Goal: Information Seeking & Learning: Learn about a topic

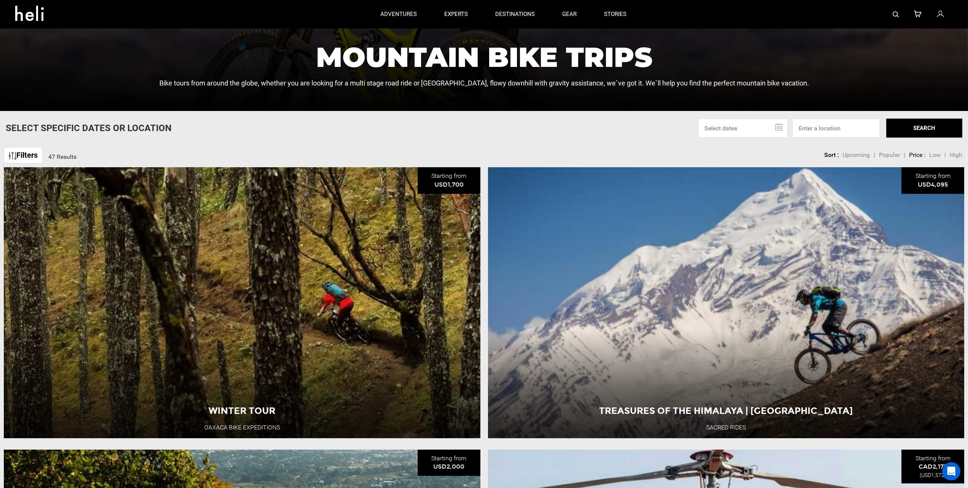
scroll to position [152, 0]
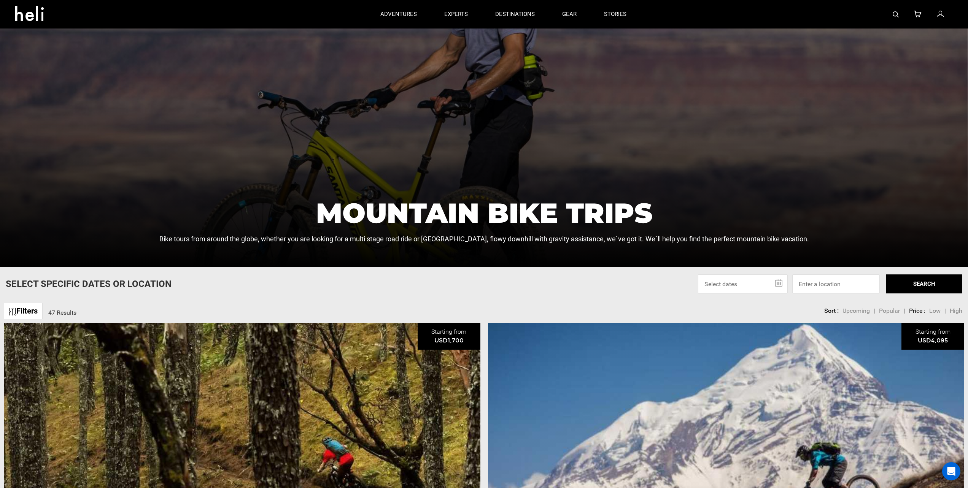
click at [25, 311] on link "Filters" at bounding box center [23, 311] width 39 height 16
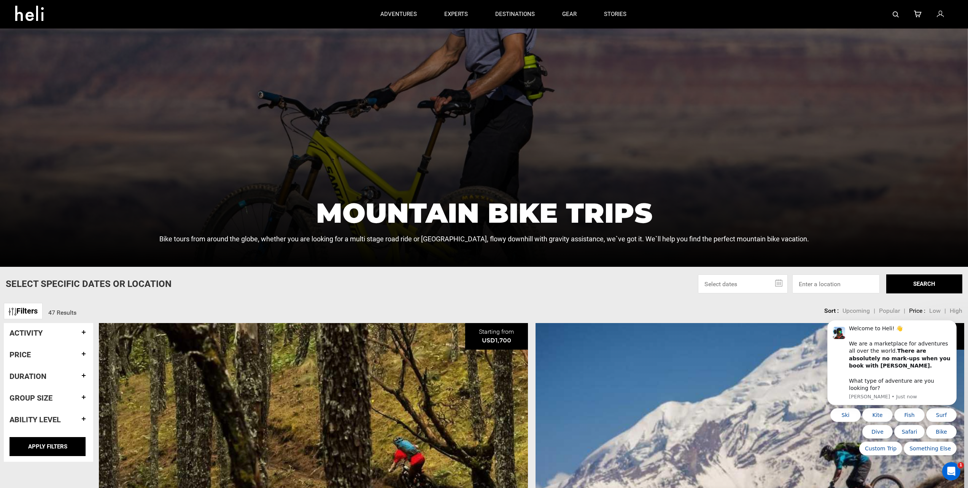
scroll to position [0, 0]
click at [84, 331] on h4 "Activity" at bounding box center [49, 333] width 78 height 8
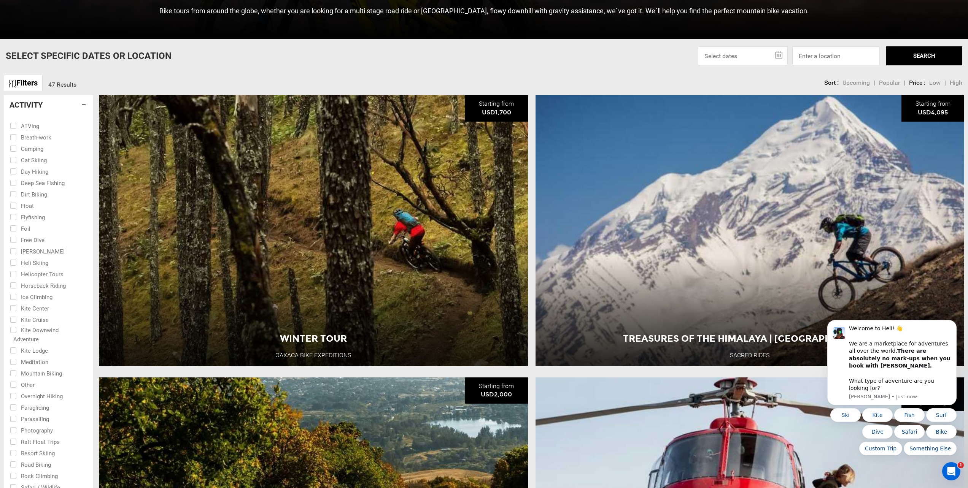
scroll to position [570, 0]
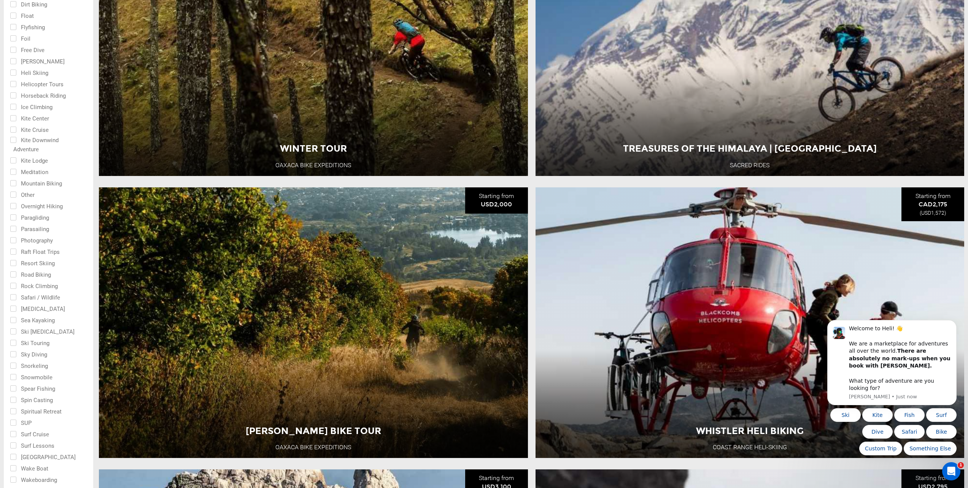
click at [27, 184] on input "checkbox" at bounding box center [43, 182] width 67 height 11
checkbox input "true"
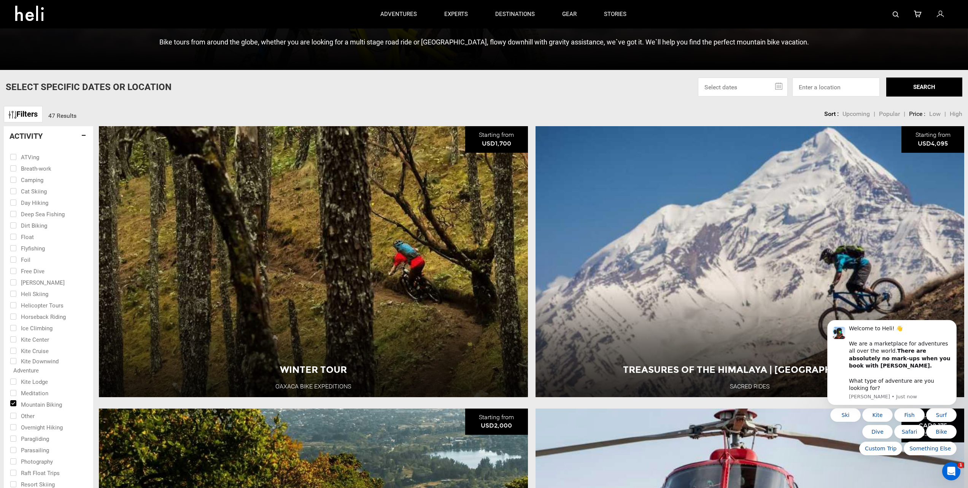
scroll to position [342, 0]
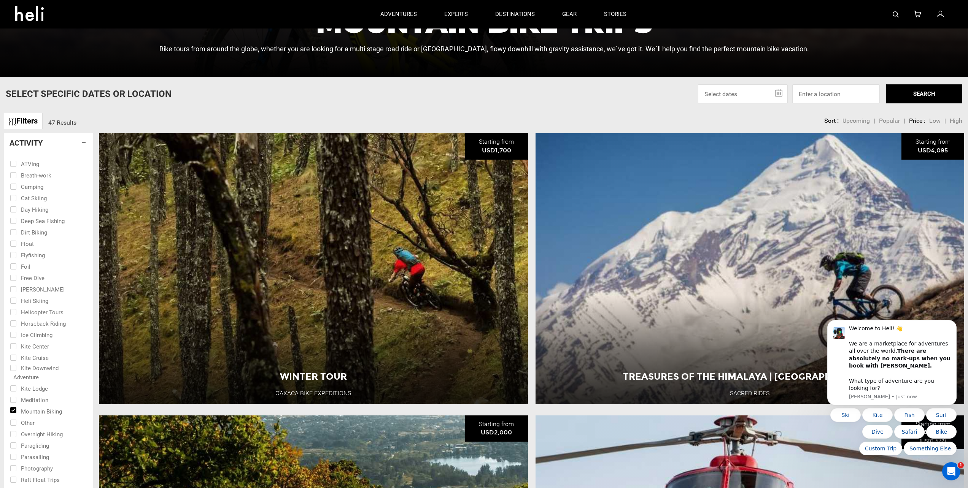
click at [83, 143] on h4 "Activity" at bounding box center [49, 143] width 78 height 8
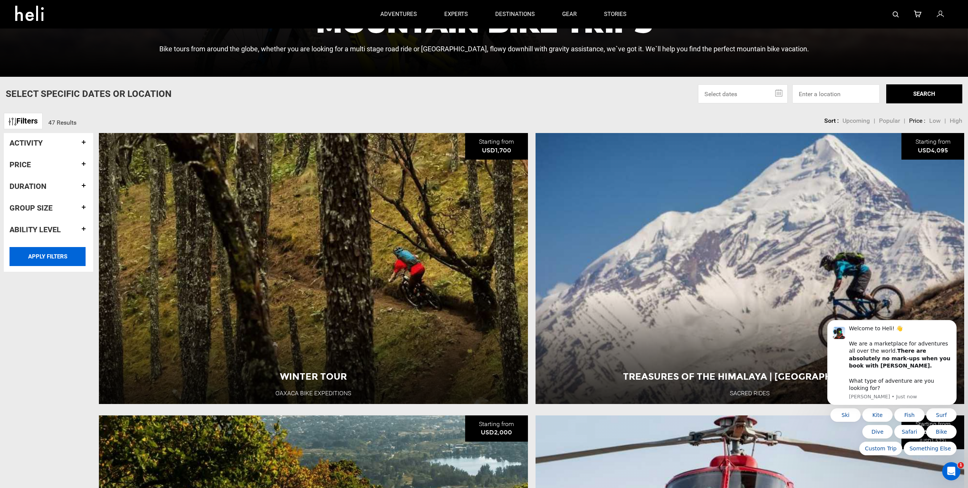
click at [59, 256] on input "APPLY FILTERS" at bounding box center [48, 256] width 76 height 19
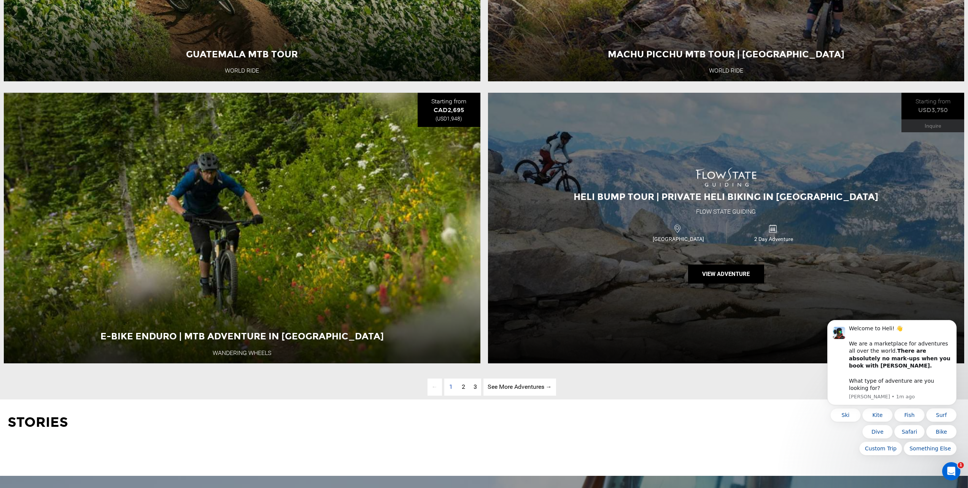
scroll to position [3232, 0]
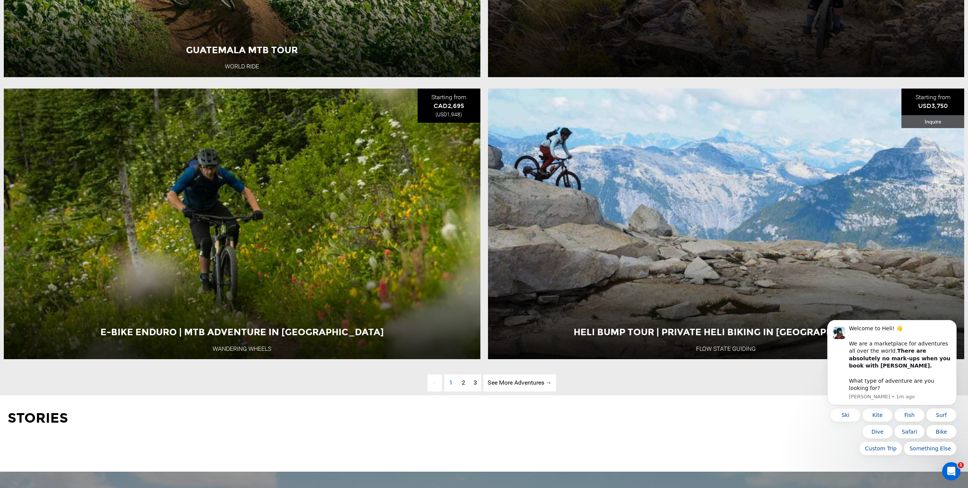
scroll to position [342, 0]
